Goal: Transaction & Acquisition: Obtain resource

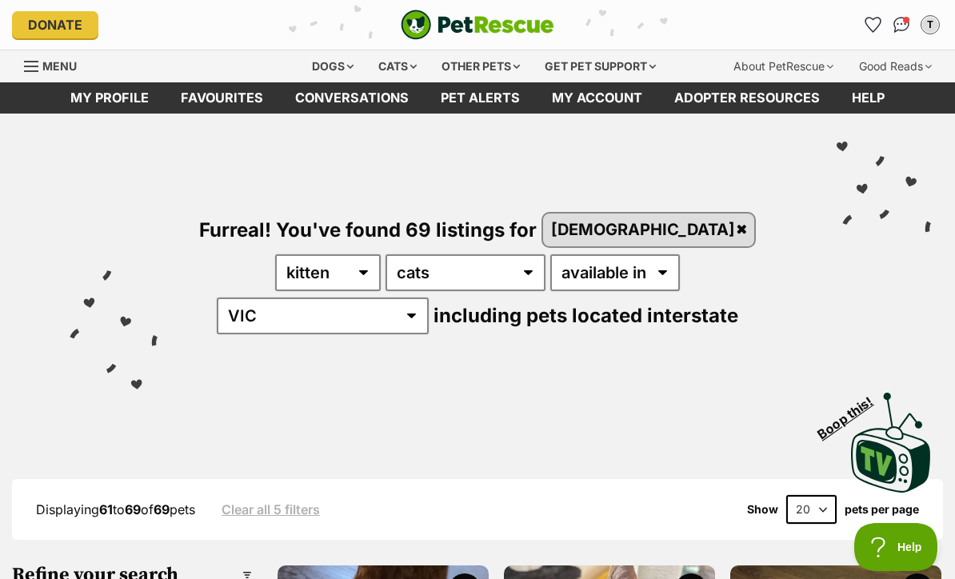
click at [506, 102] on link "Pet alerts" at bounding box center [480, 97] width 111 height 31
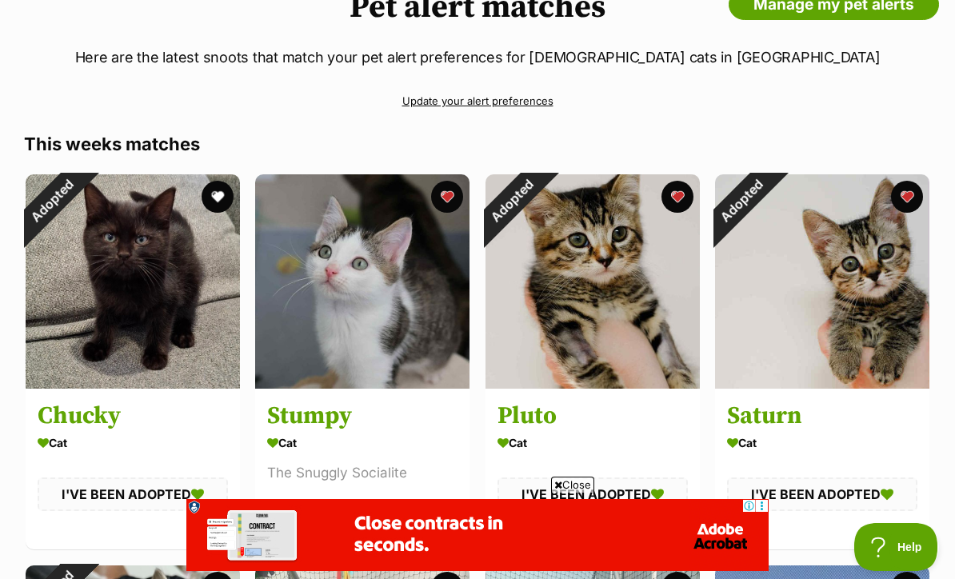
click at [539, 201] on div "Adopted" at bounding box center [512, 201] width 54 height 54
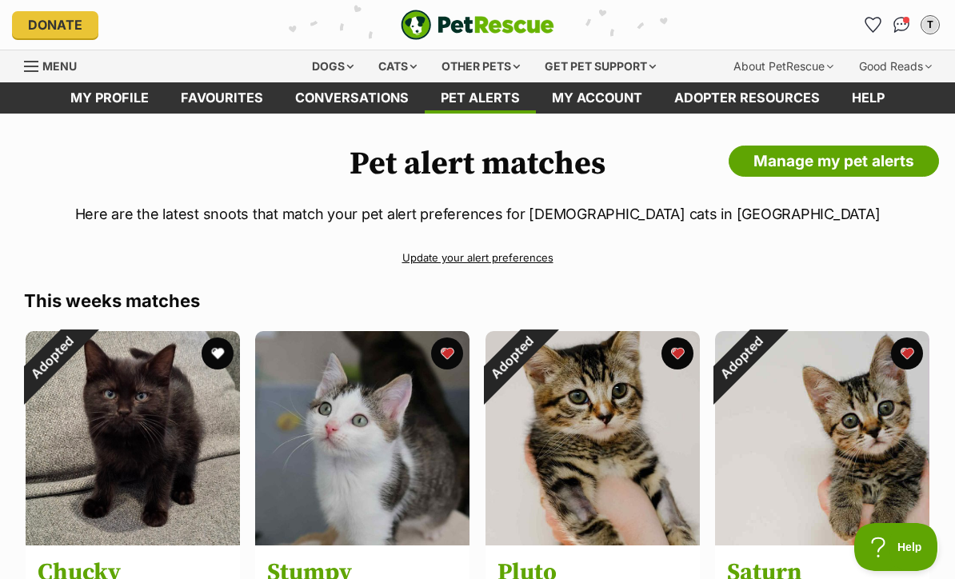
click at [230, 80] on div "Menu" at bounding box center [139, 66] width 230 height 32
click at [253, 95] on link "Favourites" at bounding box center [222, 97] width 114 height 31
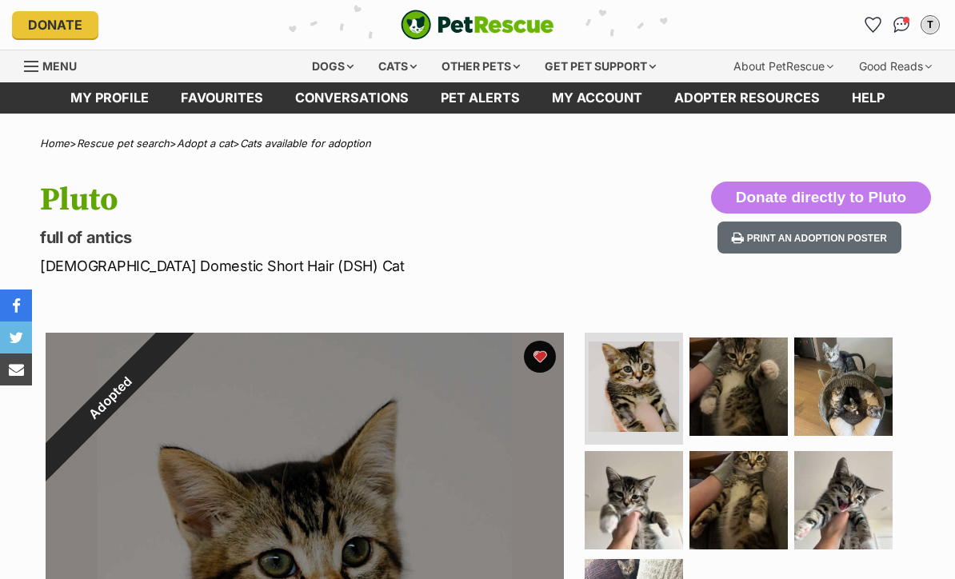
click at [552, 359] on button "favourite" at bounding box center [540, 357] width 32 height 32
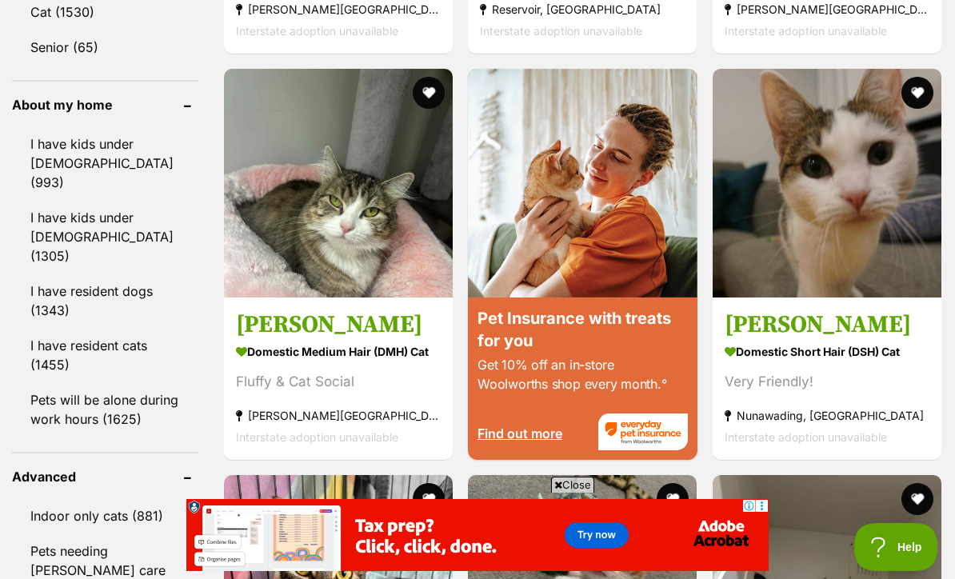
scroll to position [2190, 0]
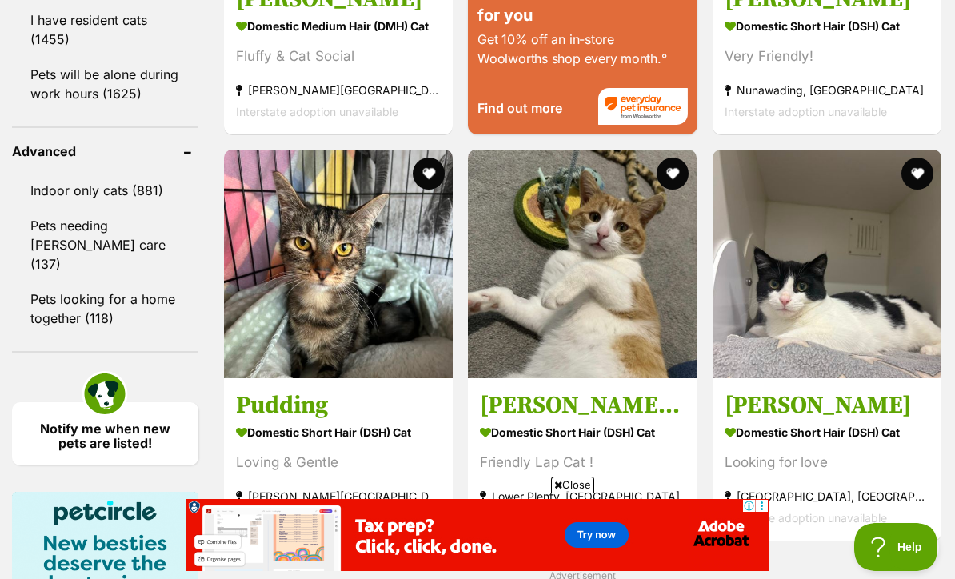
click at [646, 338] on img at bounding box center [582, 264] width 229 height 229
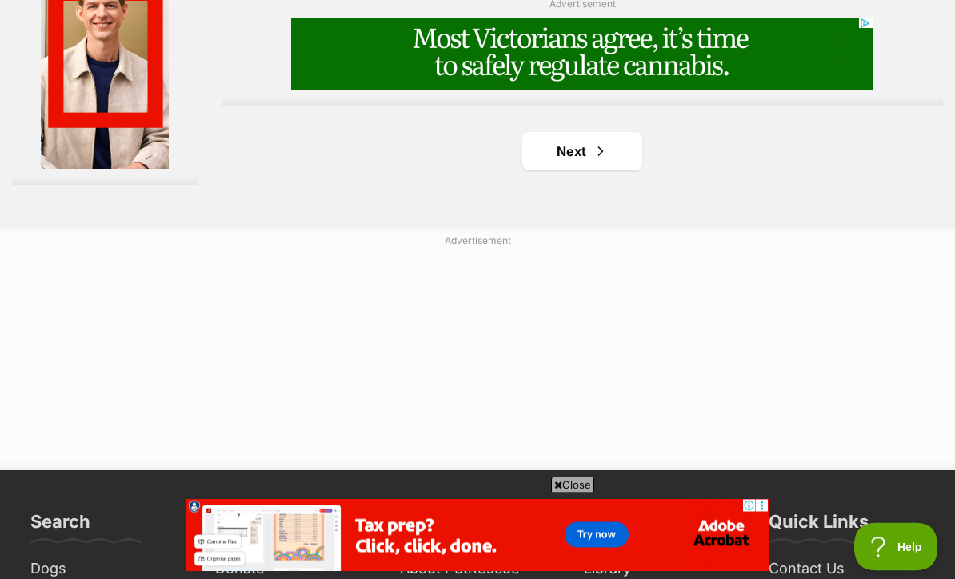
scroll to position [3728, 0]
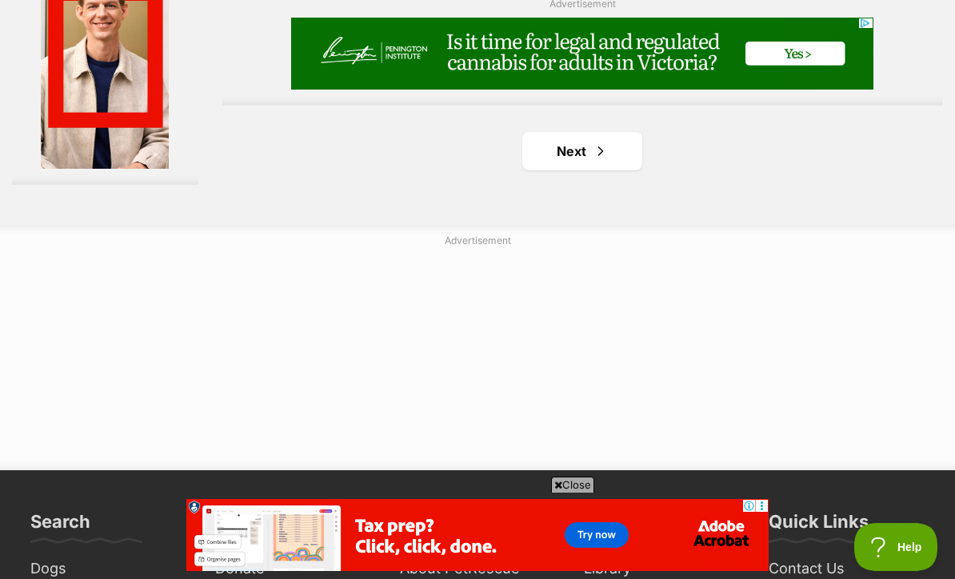
click at [608, 170] on link "Next" at bounding box center [582, 151] width 120 height 38
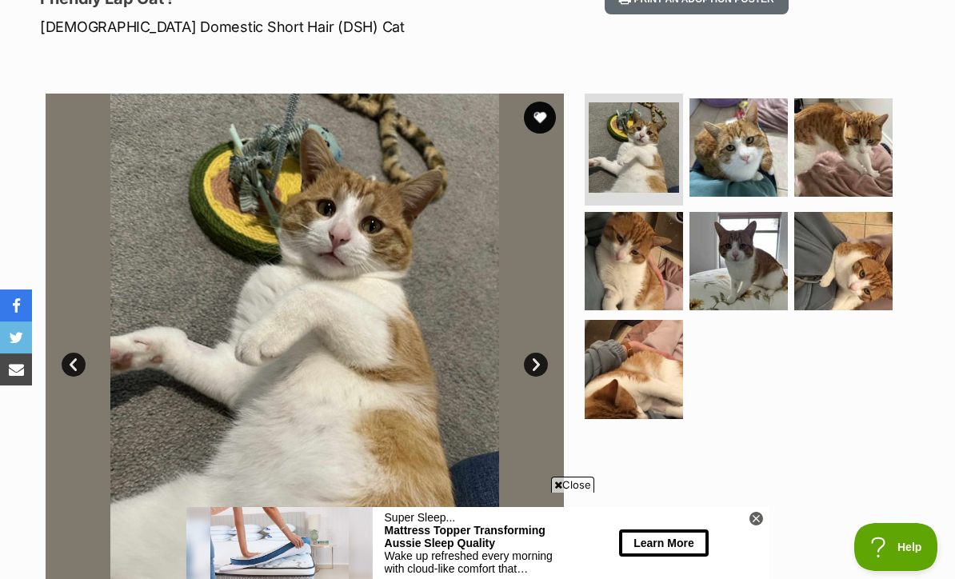
scroll to position [145, 0]
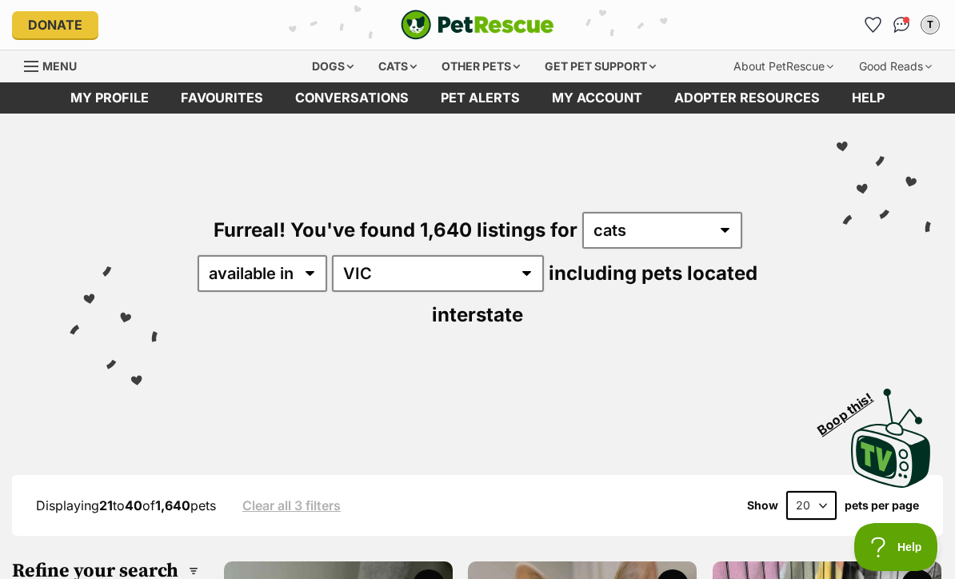
click at [251, 102] on link "Favourites" at bounding box center [222, 97] width 114 height 31
click at [249, 107] on link "Favourites" at bounding box center [222, 97] width 114 height 31
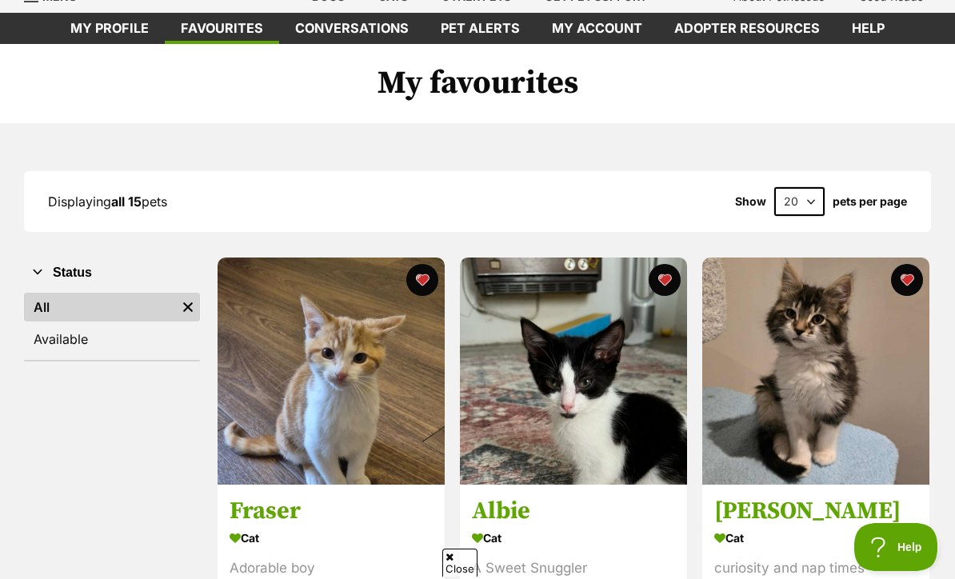
click at [641, 381] on img at bounding box center [573, 371] width 227 height 227
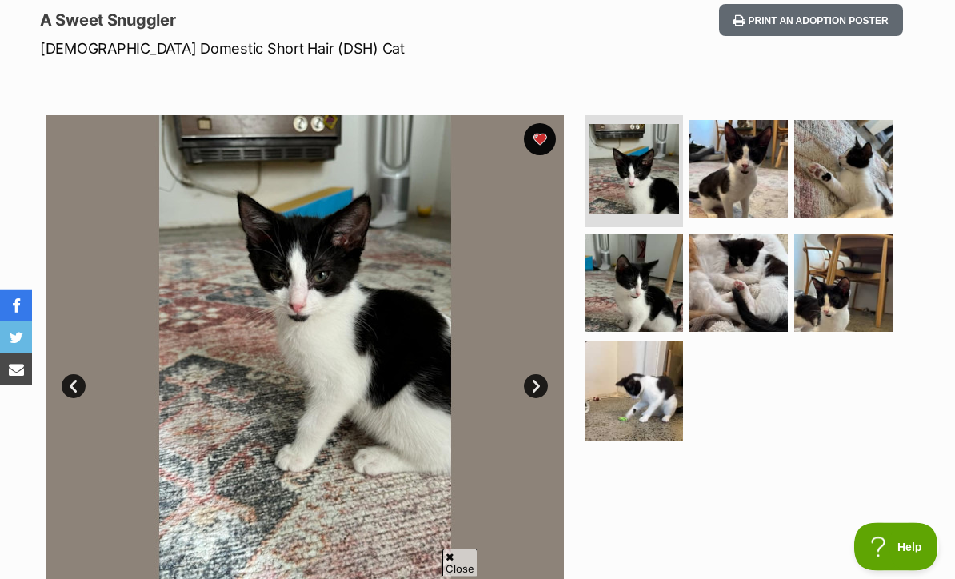
scroll to position [218, 0]
click at [762, 186] on img at bounding box center [738, 169] width 98 height 98
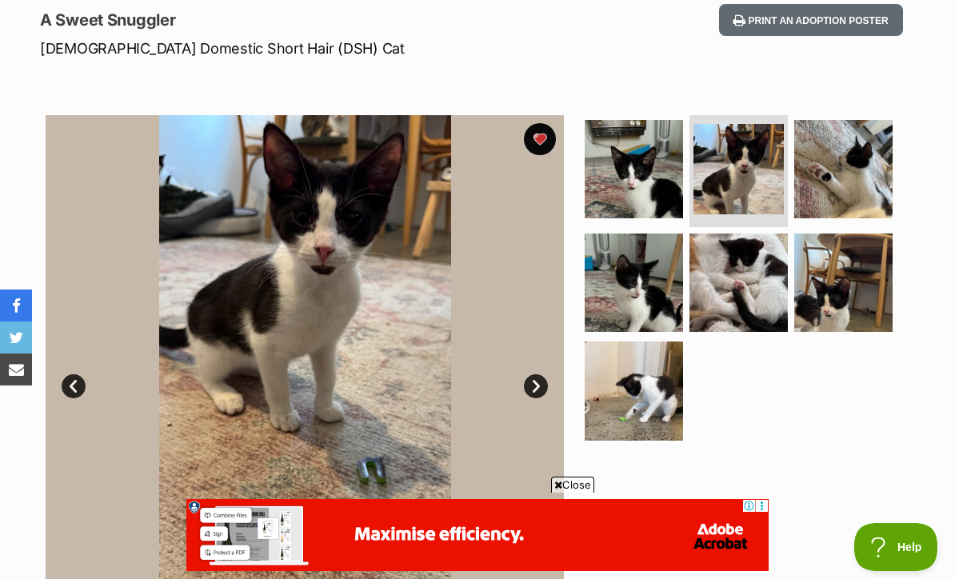
scroll to position [0, 0]
click at [853, 187] on img at bounding box center [843, 169] width 98 height 98
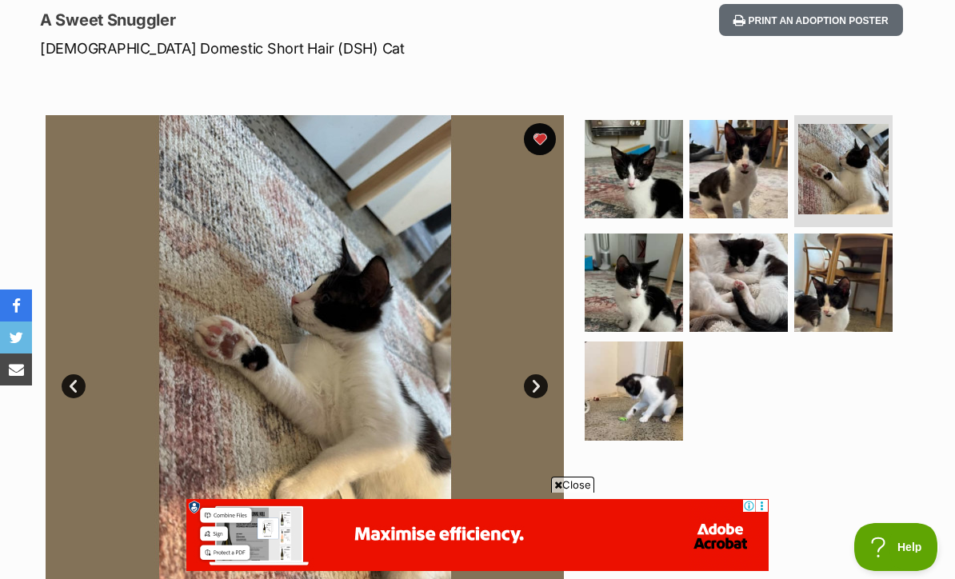
click at [659, 297] on img at bounding box center [634, 283] width 98 height 98
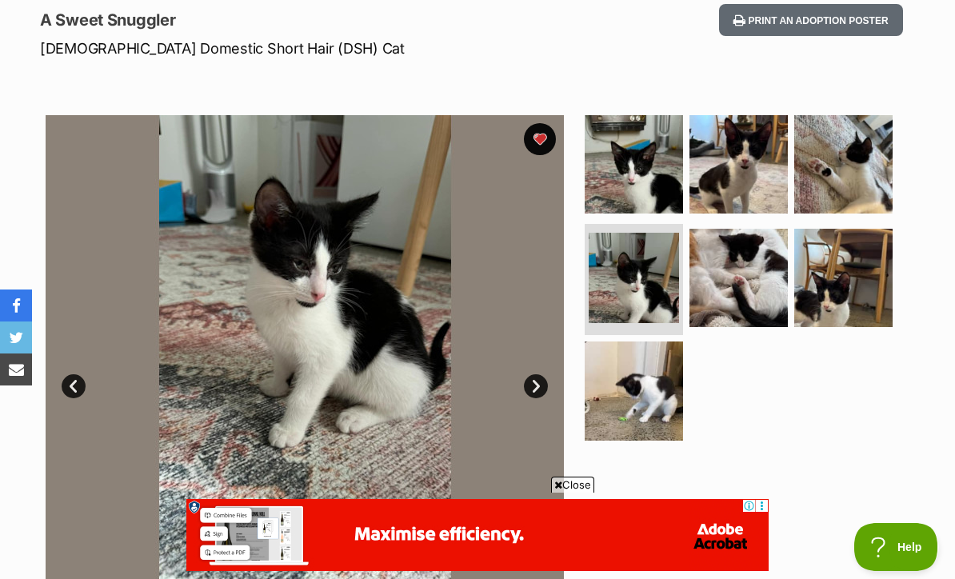
click at [753, 278] on img at bounding box center [738, 278] width 98 height 98
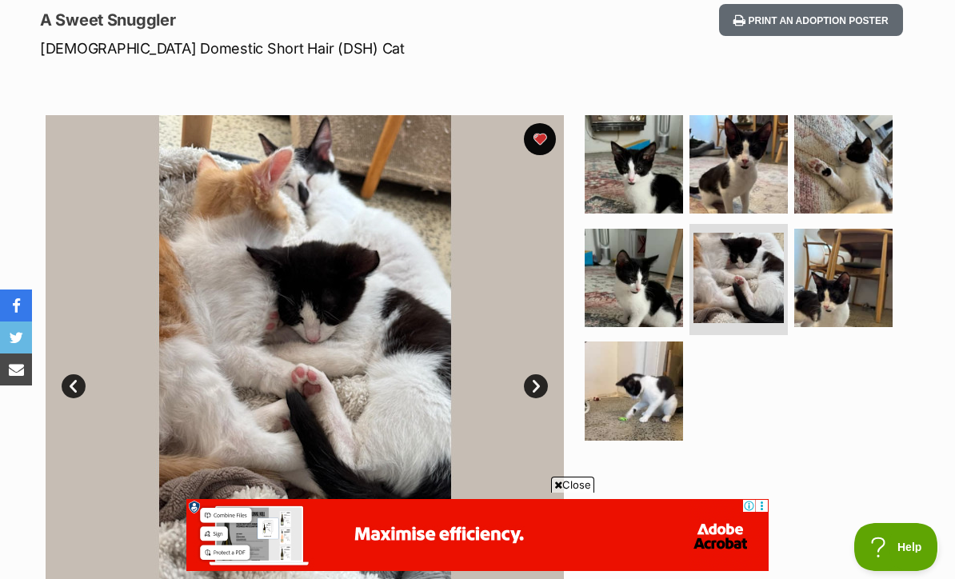
click at [841, 271] on img at bounding box center [843, 278] width 98 height 98
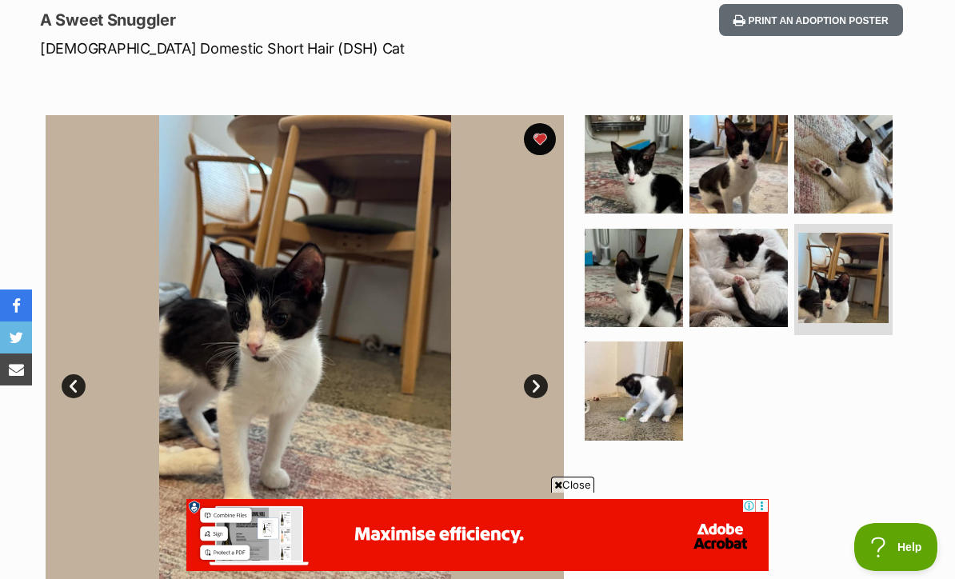
click at [662, 385] on img at bounding box center [634, 390] width 98 height 98
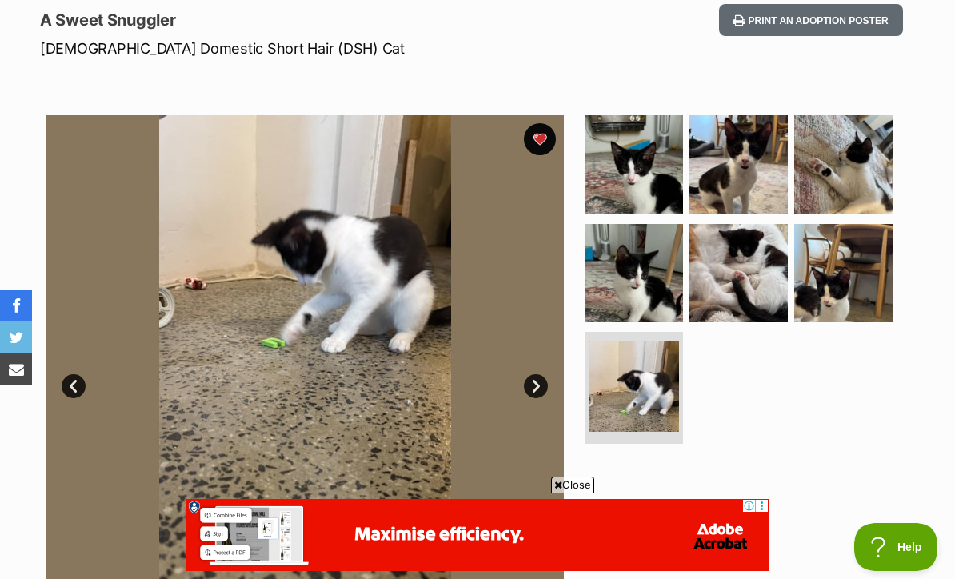
click at [766, 171] on img at bounding box center [738, 164] width 98 height 98
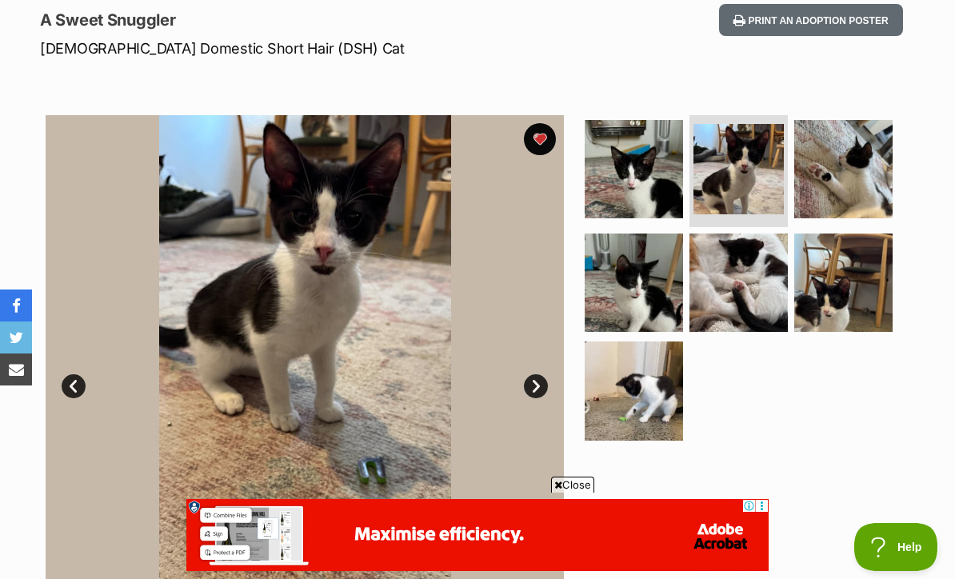
click at [659, 272] on img at bounding box center [634, 283] width 98 height 98
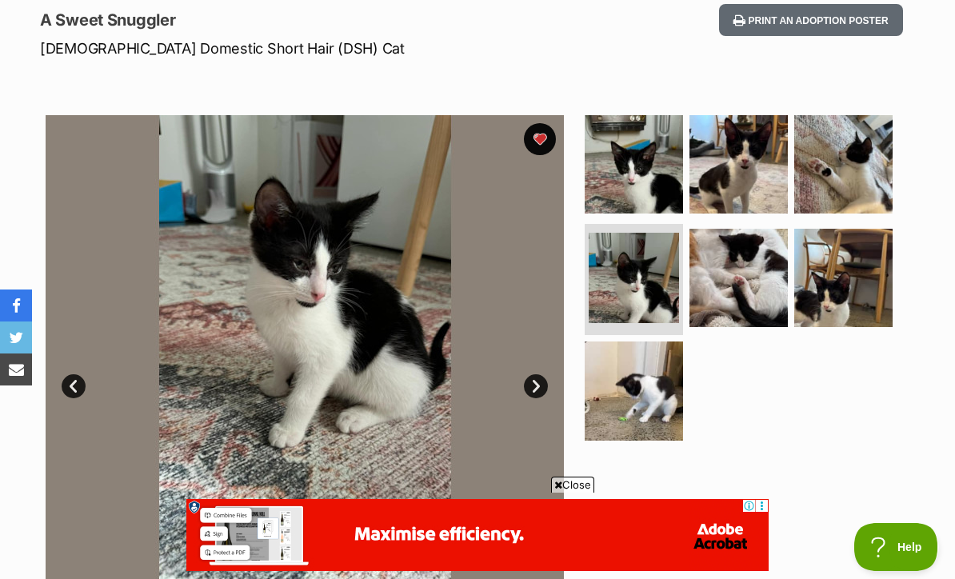
click at [746, 268] on img at bounding box center [738, 278] width 98 height 98
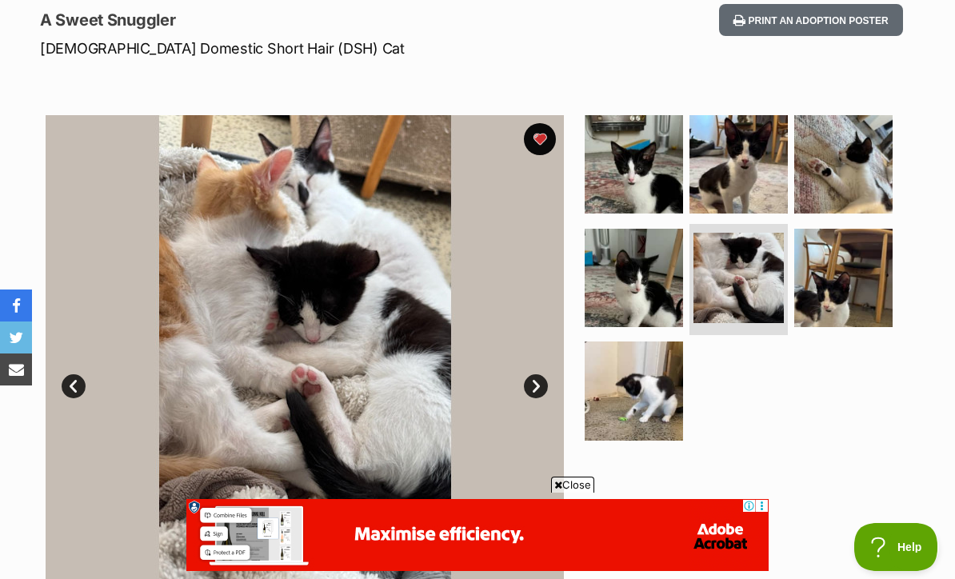
click at [846, 277] on img at bounding box center [843, 278] width 98 height 98
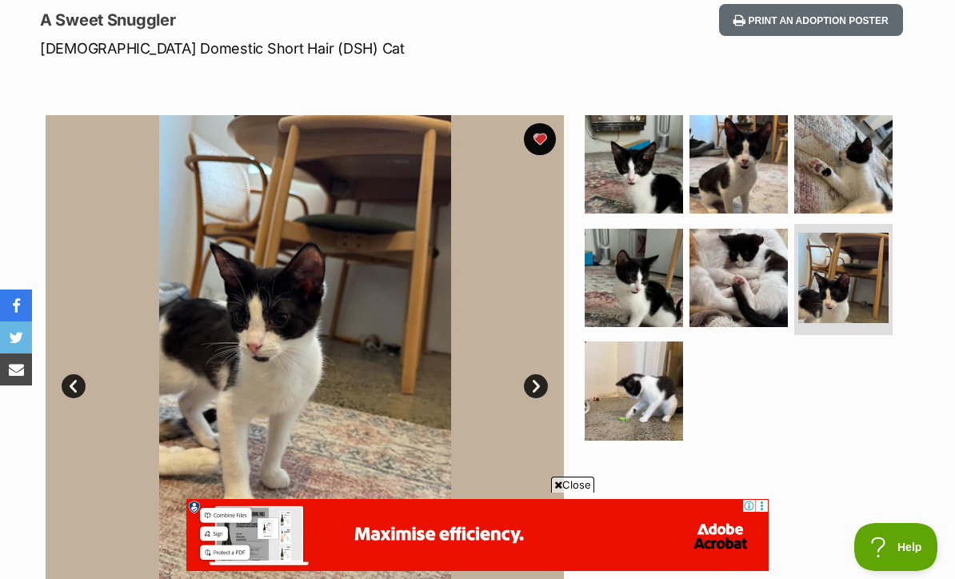
click at [651, 165] on img at bounding box center [634, 164] width 98 height 98
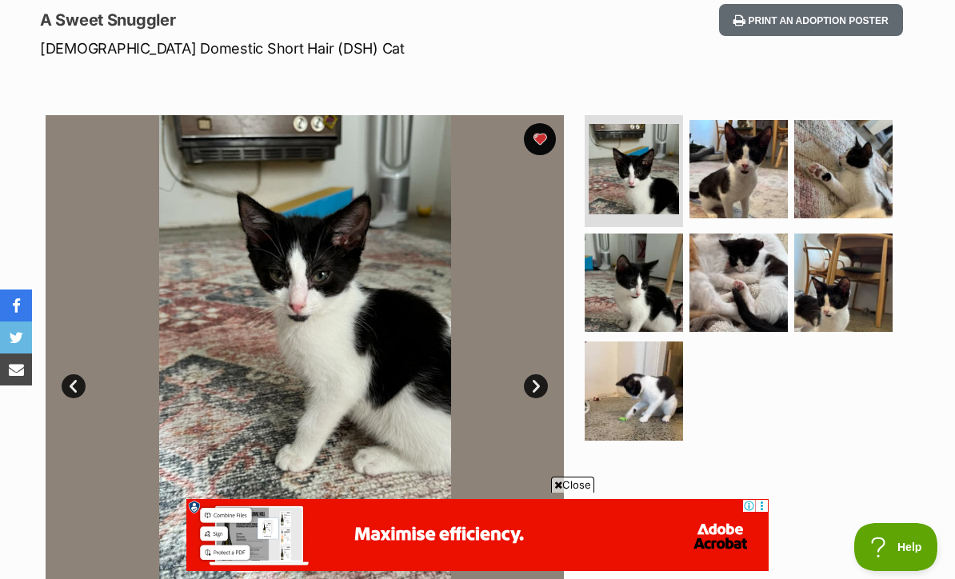
click at [750, 161] on img at bounding box center [738, 169] width 98 height 98
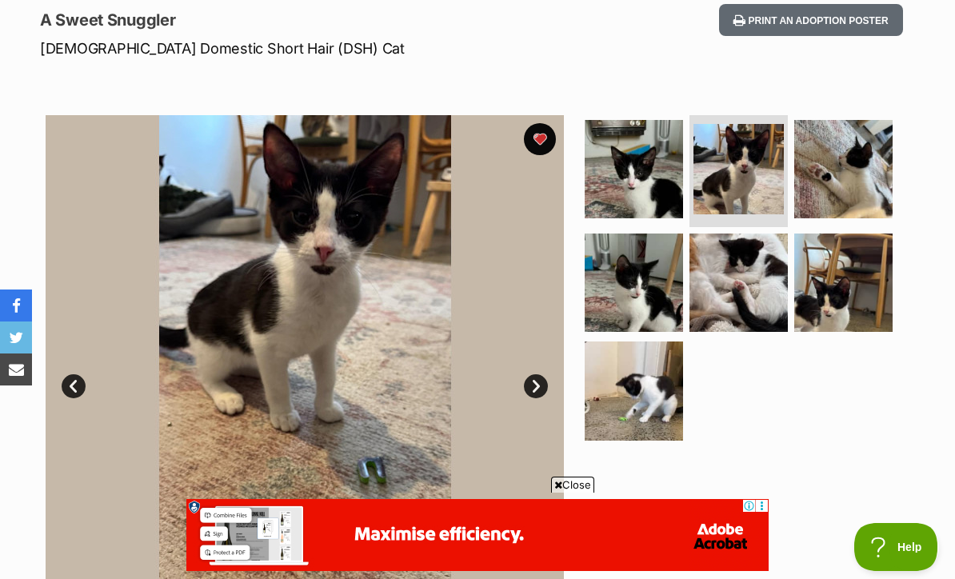
click at [848, 186] on img at bounding box center [843, 169] width 98 height 98
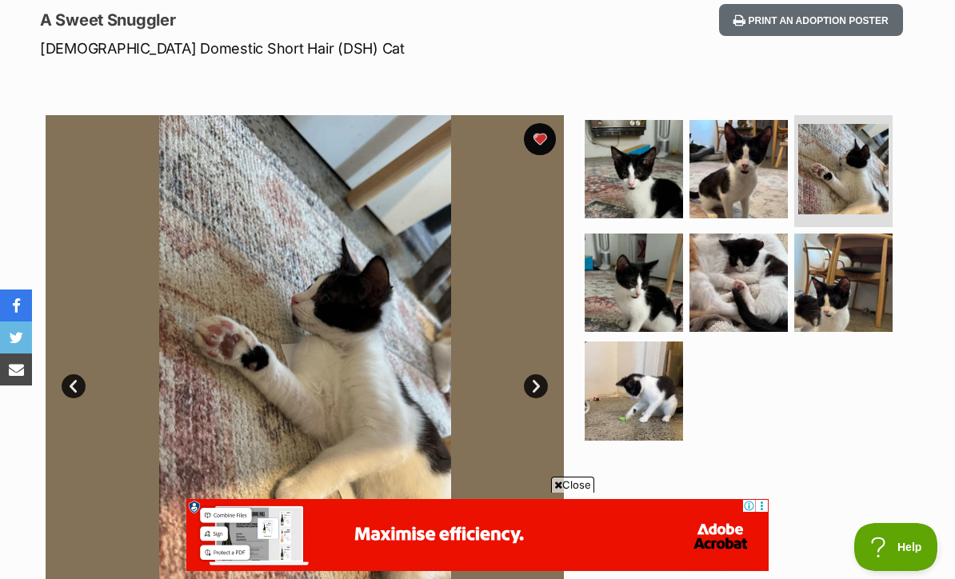
click at [665, 203] on img at bounding box center [634, 169] width 98 height 98
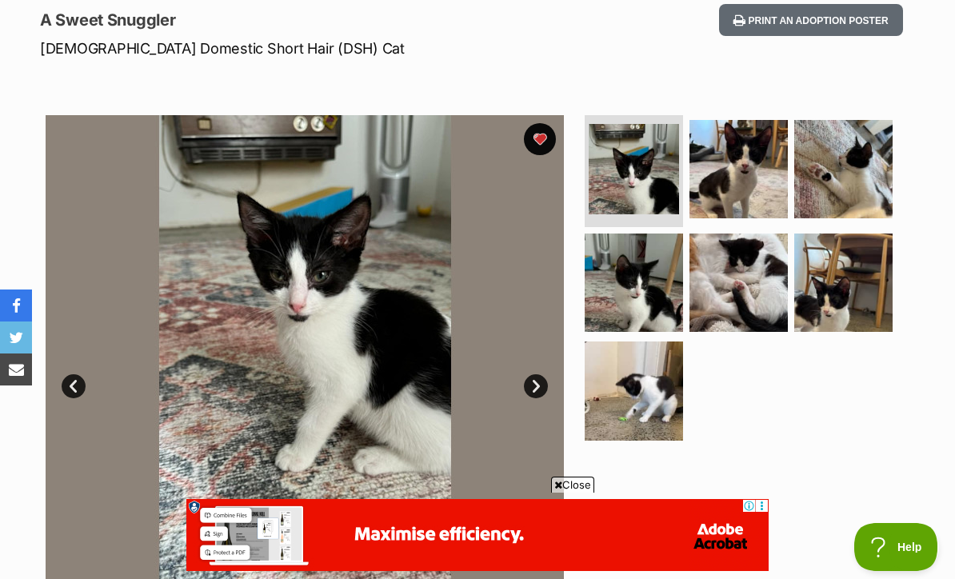
click at [657, 385] on img at bounding box center [634, 390] width 98 height 98
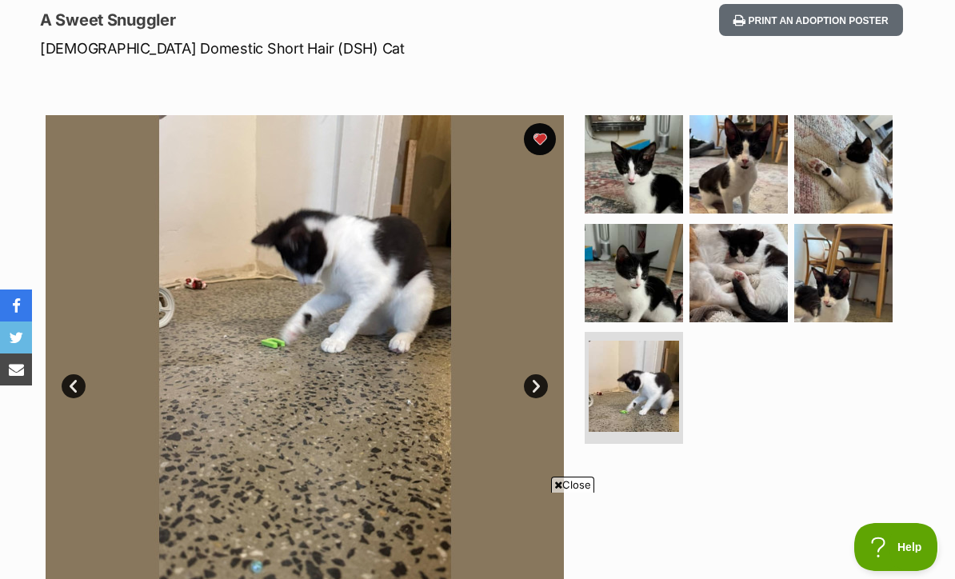
click at [834, 281] on img at bounding box center [843, 273] width 98 height 98
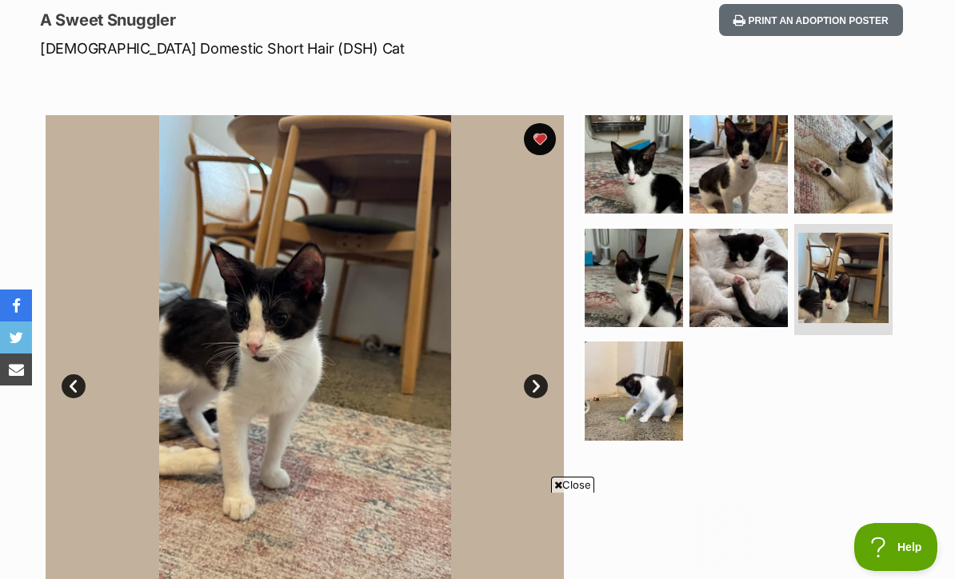
click at [762, 265] on img at bounding box center [738, 278] width 98 height 98
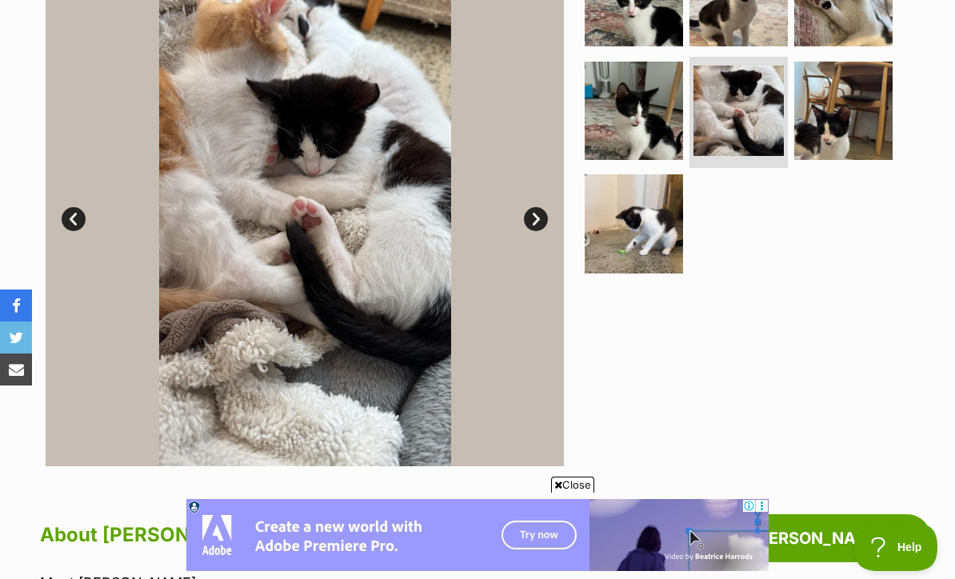
scroll to position [384, 0]
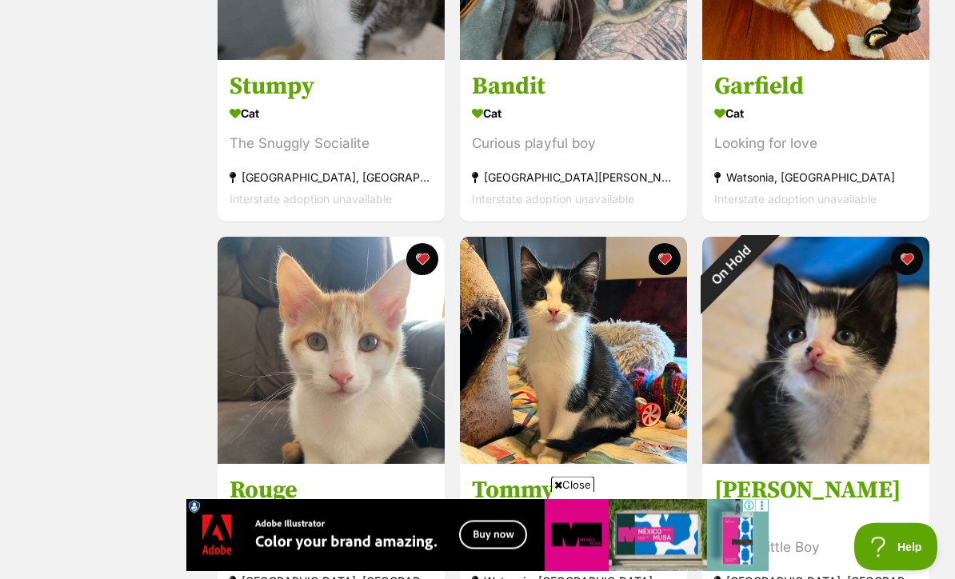
scroll to position [1300, 0]
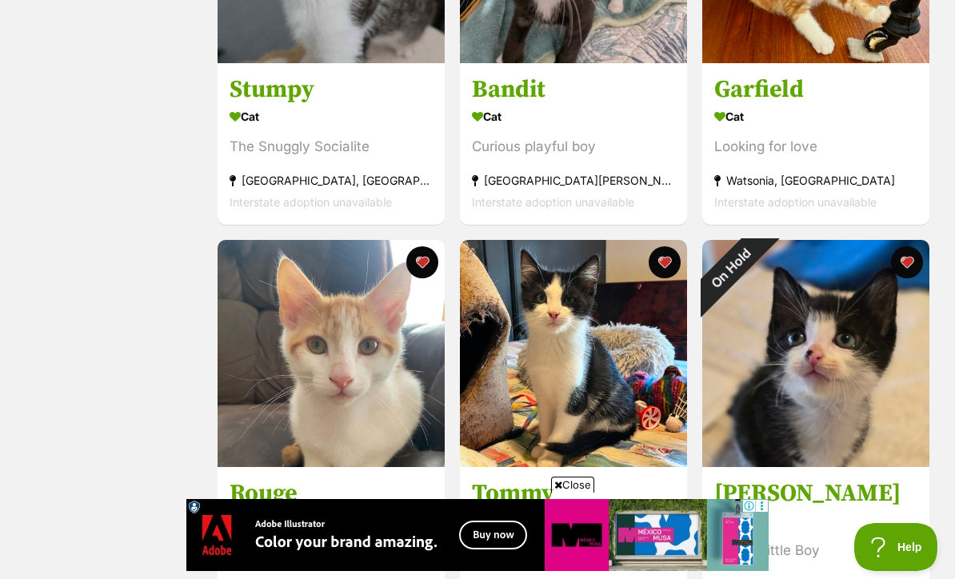
click at [400, 357] on img at bounding box center [331, 353] width 227 height 227
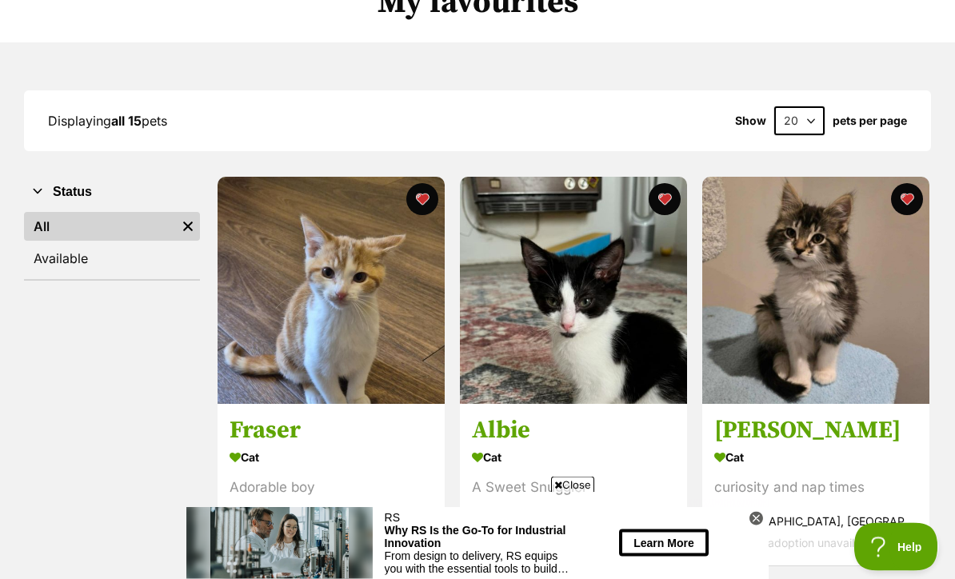
scroll to position [150, 0]
click at [525, 273] on img at bounding box center [573, 290] width 227 height 227
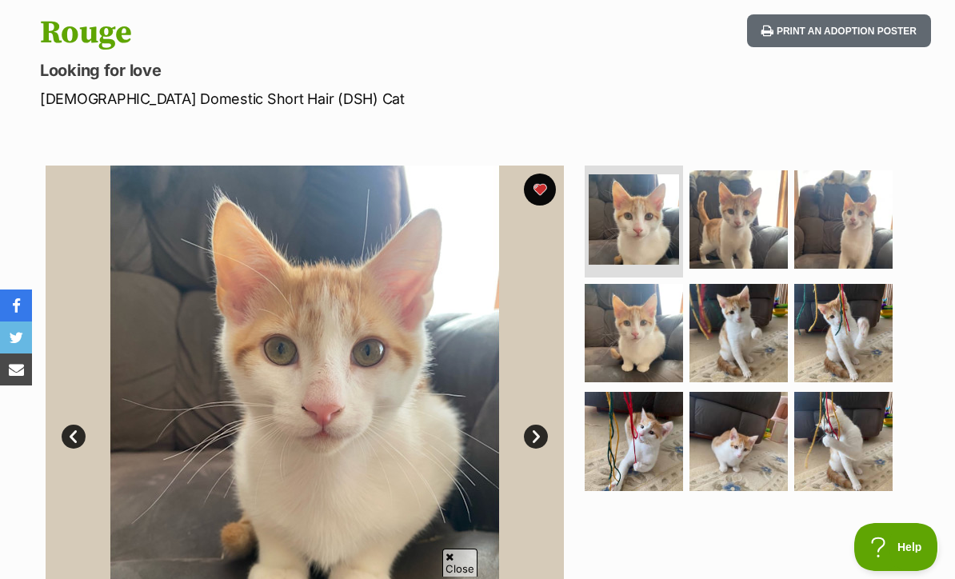
scroll to position [166, 0]
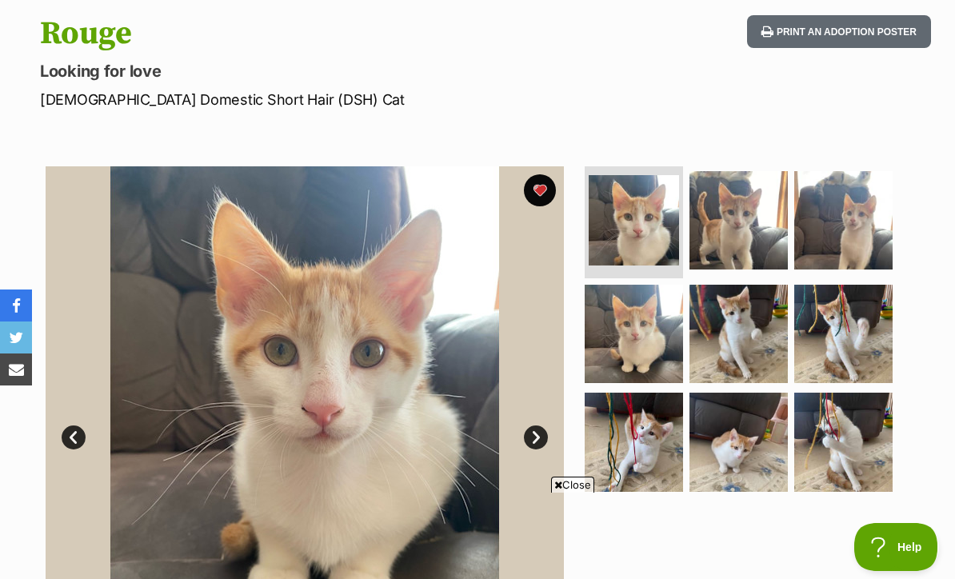
click at [756, 250] on img at bounding box center [738, 220] width 98 height 98
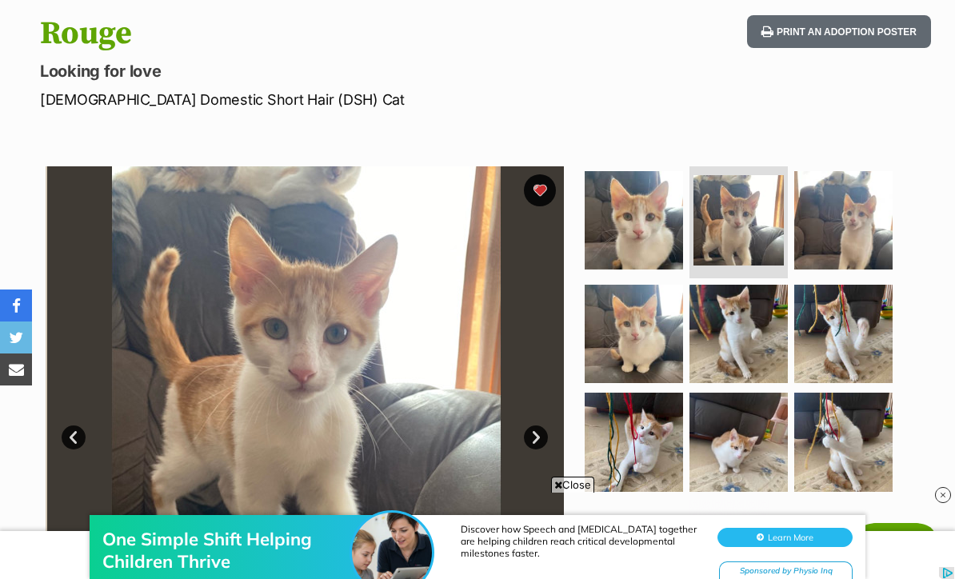
scroll to position [0, 0]
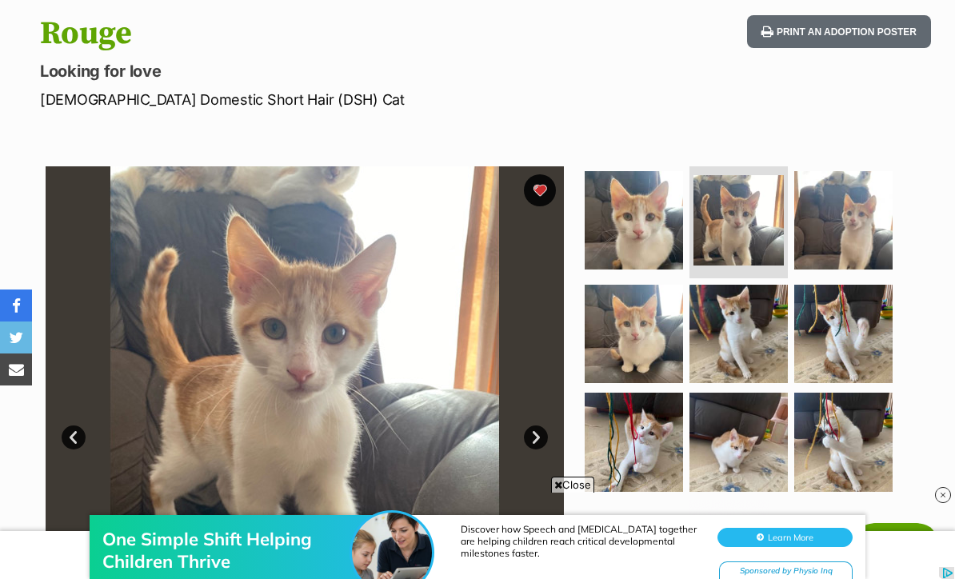
click at [761, 322] on img at bounding box center [738, 334] width 98 height 98
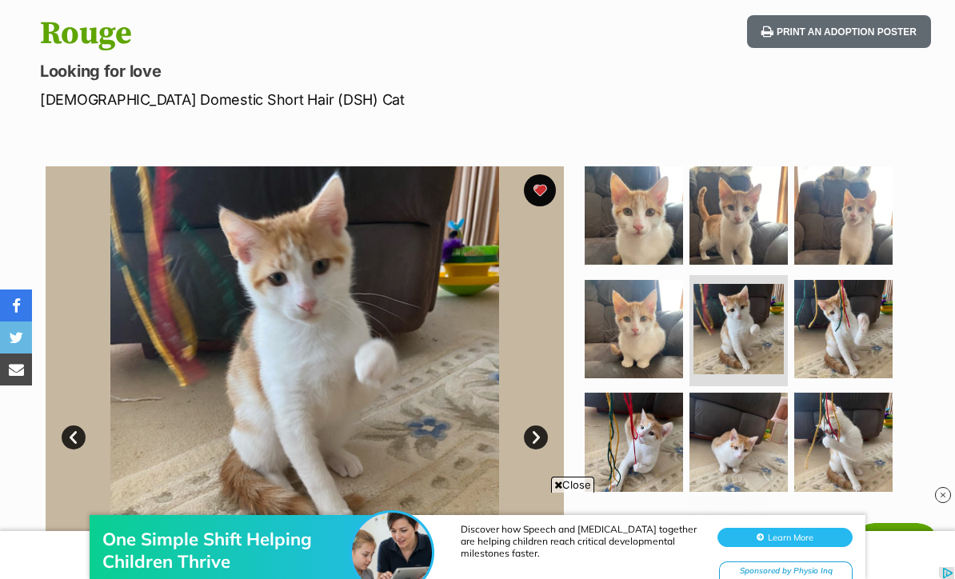
click at [766, 421] on img at bounding box center [738, 442] width 98 height 98
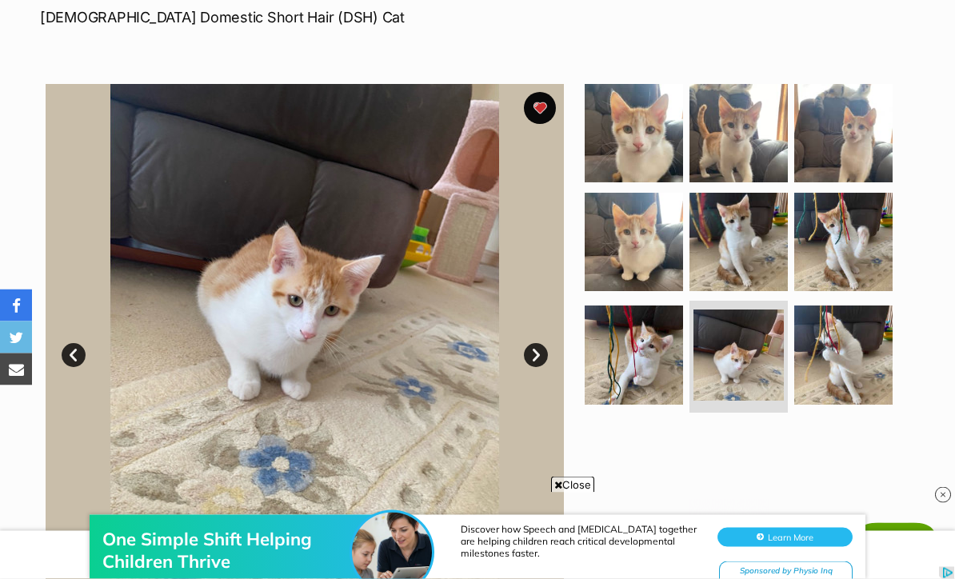
scroll to position [252, 0]
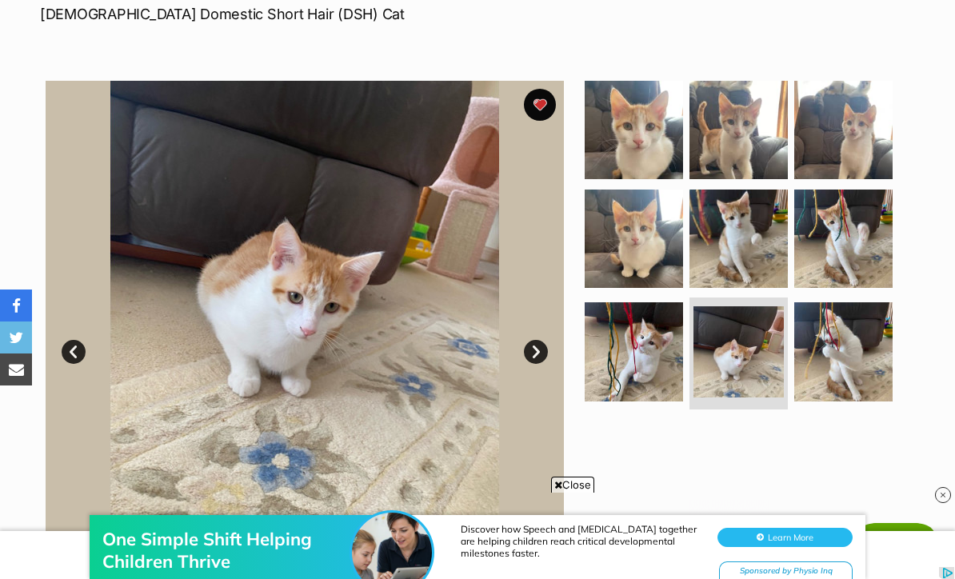
click at [846, 339] on img at bounding box center [843, 351] width 98 height 98
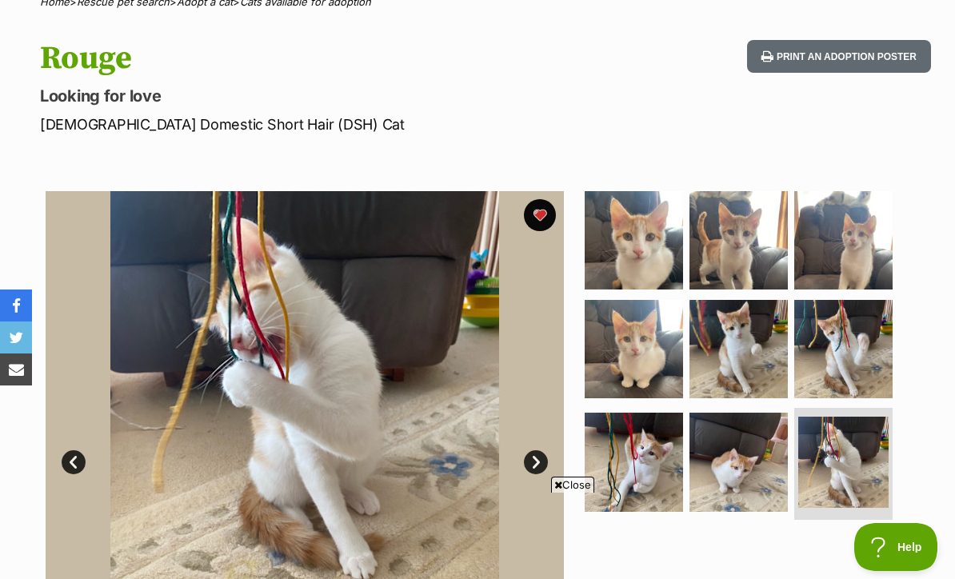
scroll to position [141, 0]
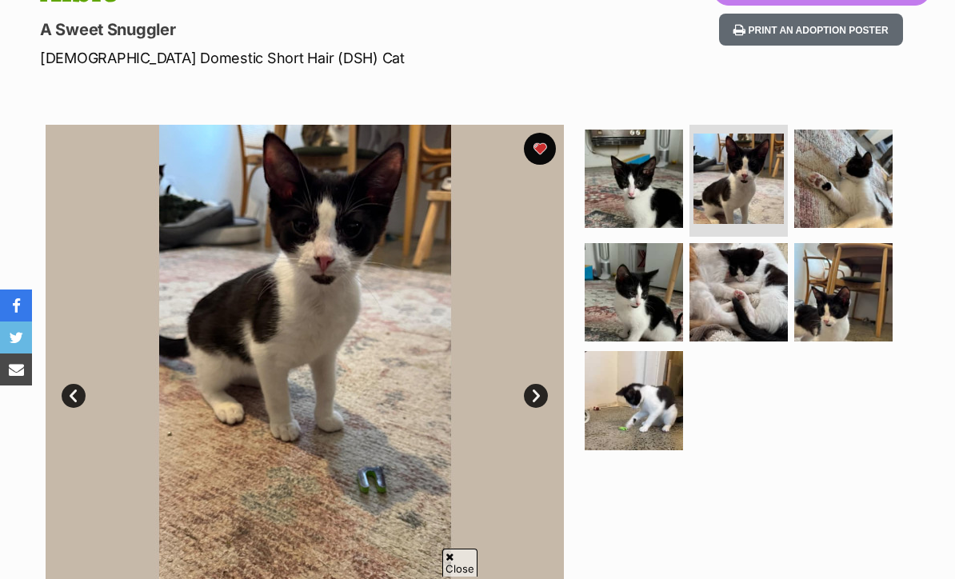
click at [648, 386] on img at bounding box center [634, 400] width 98 height 98
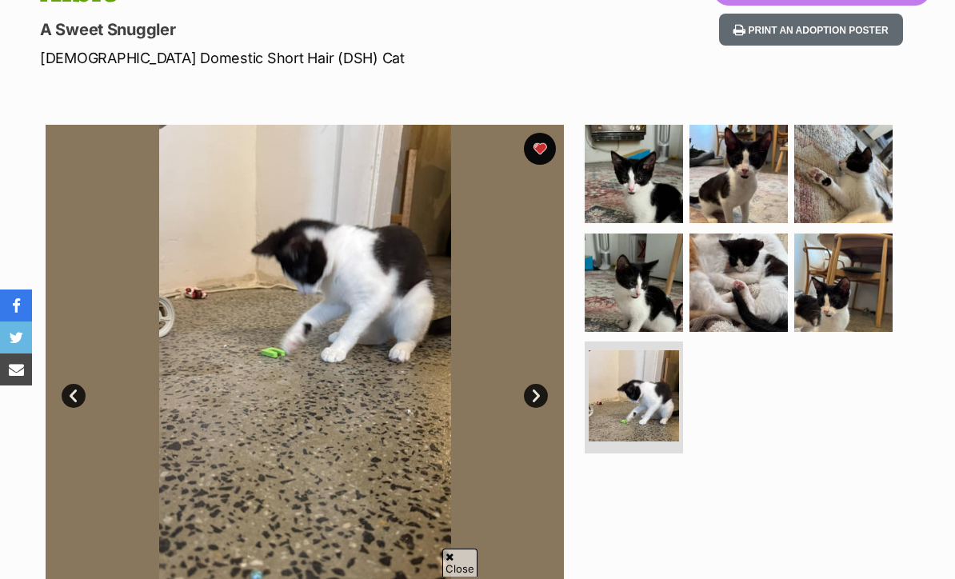
click at [657, 326] on img at bounding box center [634, 283] width 98 height 98
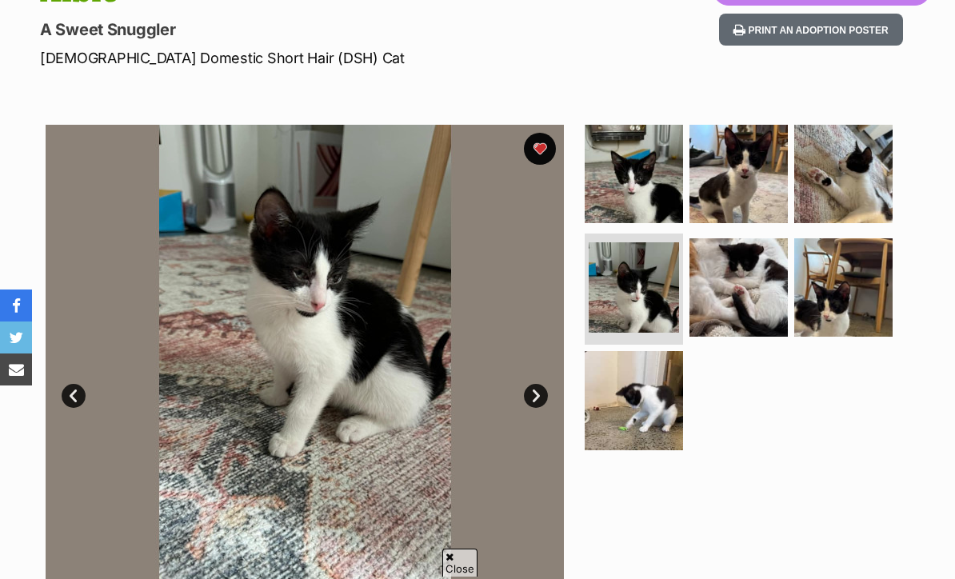
click at [836, 292] on img at bounding box center [843, 287] width 98 height 98
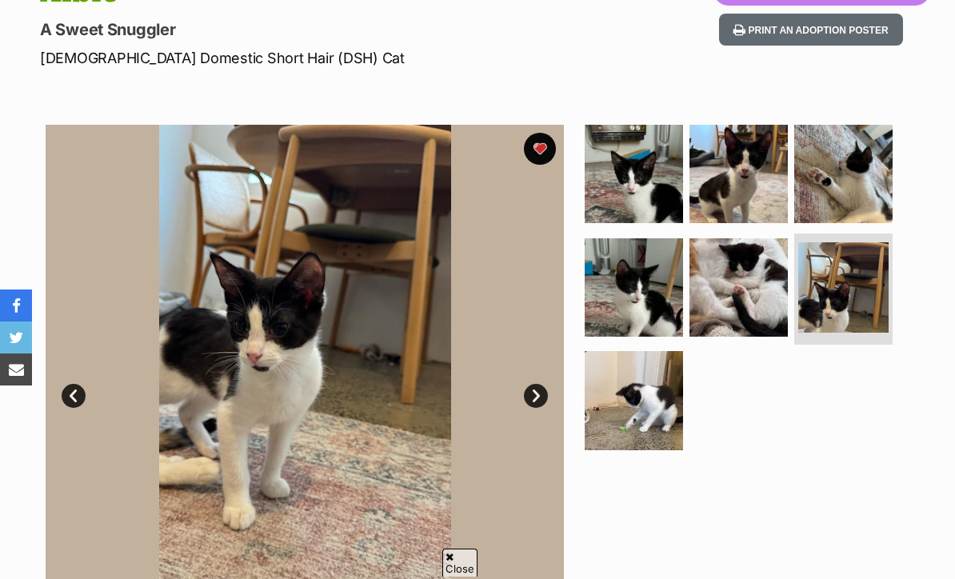
click at [673, 325] on img at bounding box center [634, 287] width 98 height 98
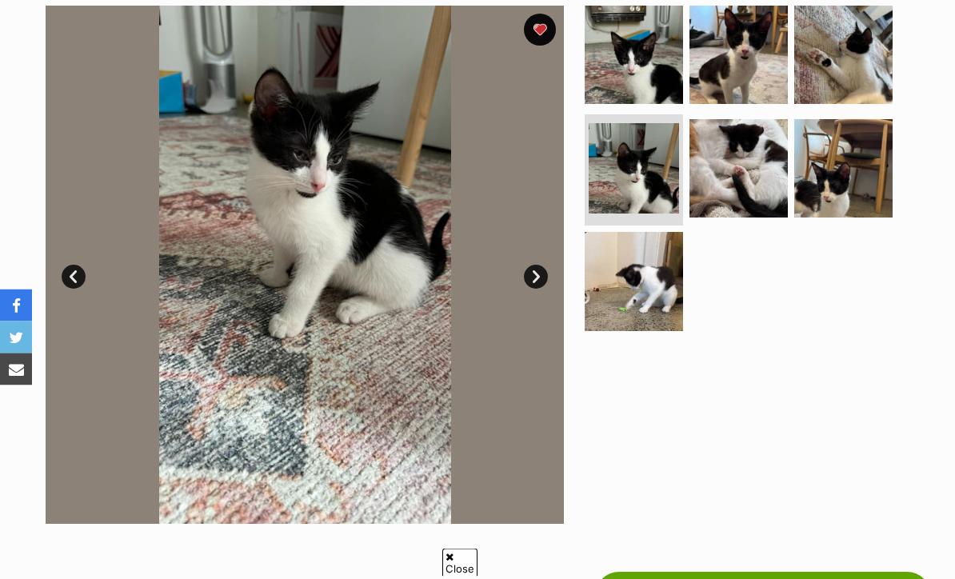
scroll to position [327, 0]
click at [665, 305] on img at bounding box center [634, 281] width 98 height 98
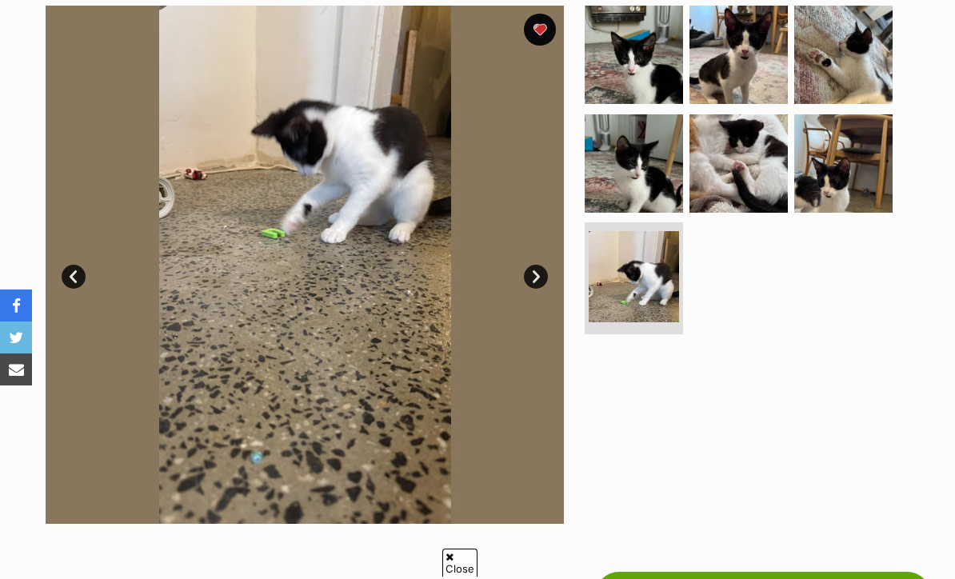
click at [828, 187] on img at bounding box center [843, 163] width 98 height 98
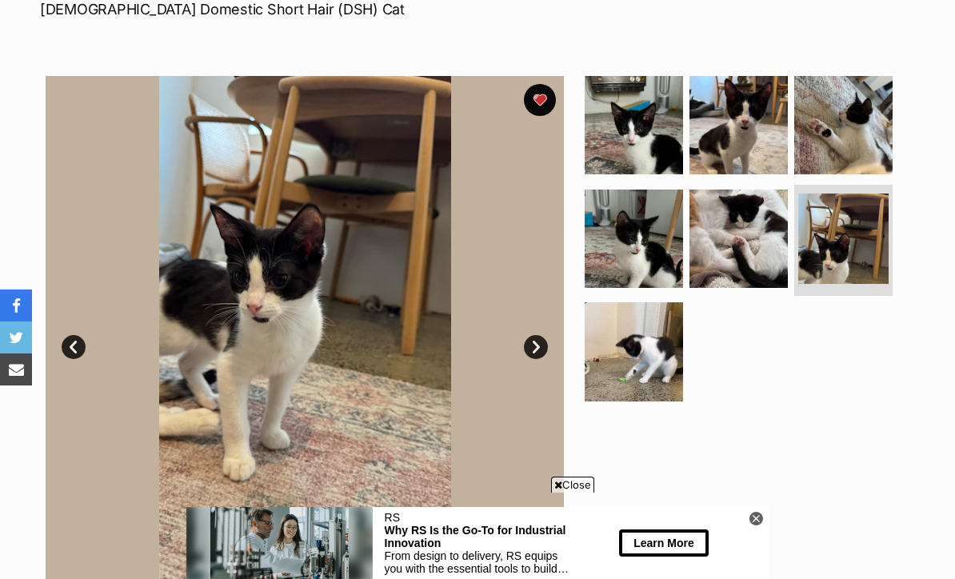
scroll to position [0, 0]
click at [852, 167] on img at bounding box center [843, 125] width 98 height 98
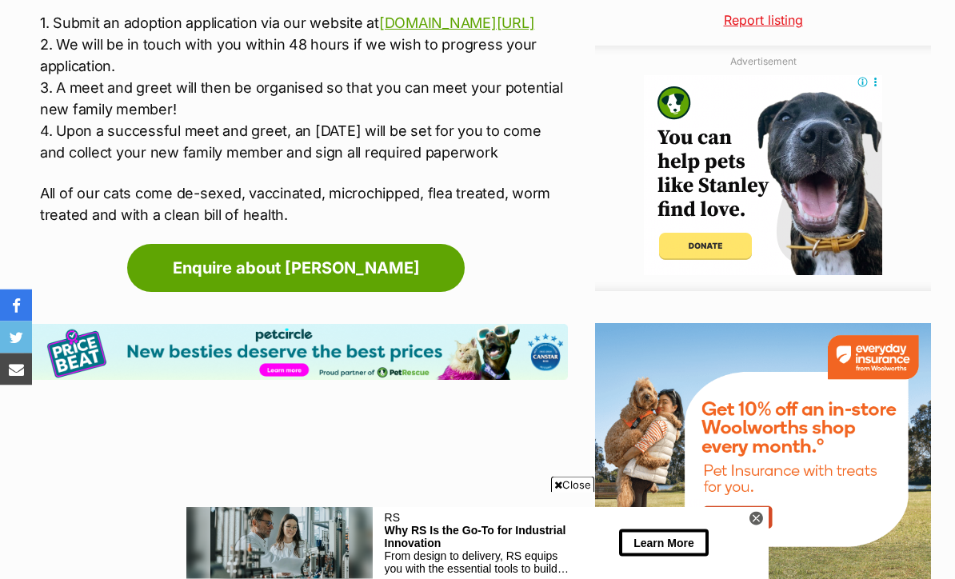
scroll to position [1695, 0]
